Goal: Task Accomplishment & Management: Complete application form

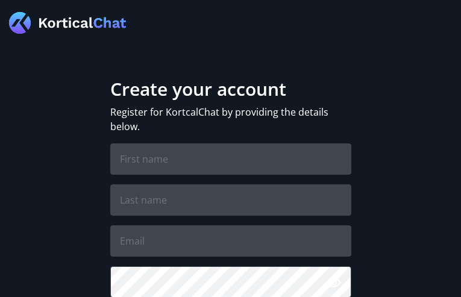
type input "aBlPbqxk"
type input "upDbdYWFHoemPaP"
type input "[EMAIL_ADDRESS][DOMAIN_NAME]"
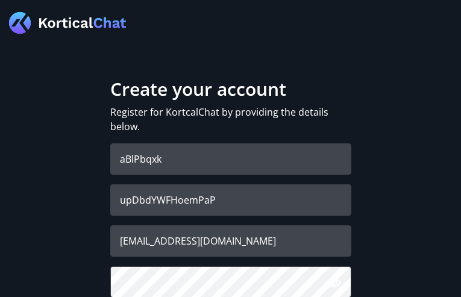
checkbox input "false"
checkbox input "true"
checkbox input "false"
